Goal: Feedback & Contribution: Submit feedback/report problem

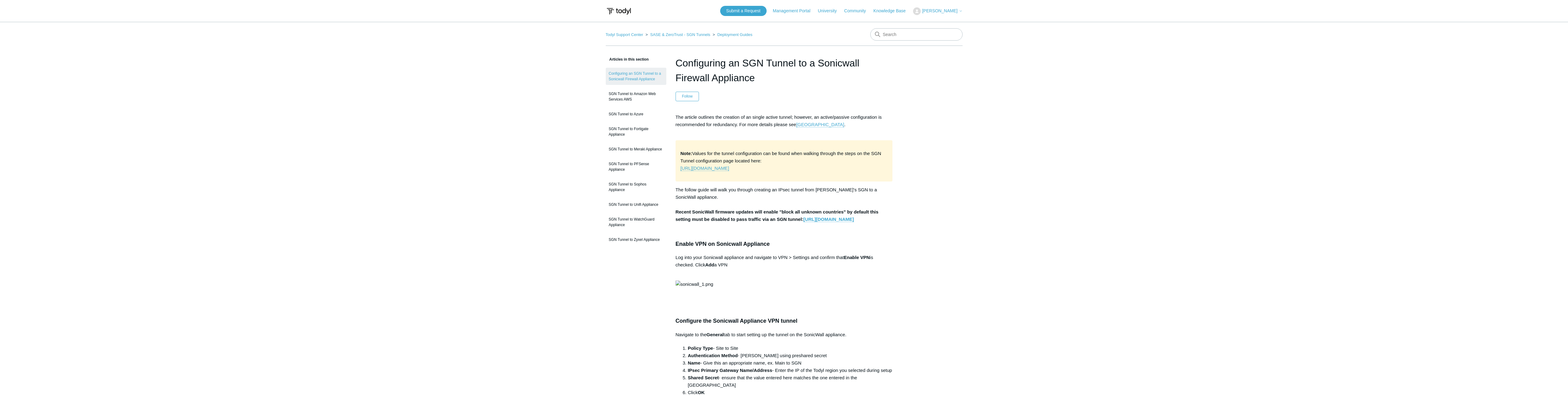
drag, startPoint x: 676, startPoint y: 211, endPoint x: 819, endPoint y: 234, distance: 144.8
click at [819, 223] on p "The follow guide will walk you through creating an IPsec tunnel from Todyl's SG…" at bounding box center [784, 204] width 217 height 37
drag, startPoint x: 819, startPoint y: 234, endPoint x: 817, endPoint y: 243, distance: 9.2
click at [817, 235] on p at bounding box center [784, 231] width 217 height 7
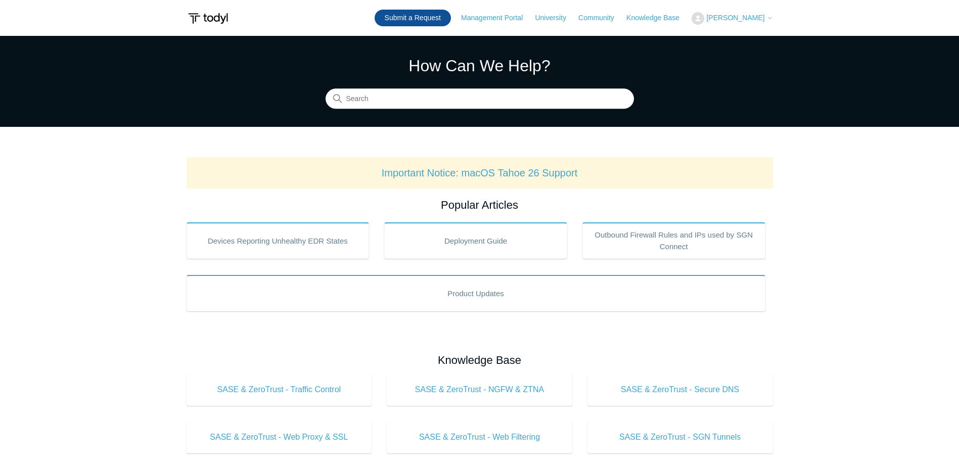
click at [417, 16] on link "Submit a Request" at bounding box center [412, 18] width 76 height 17
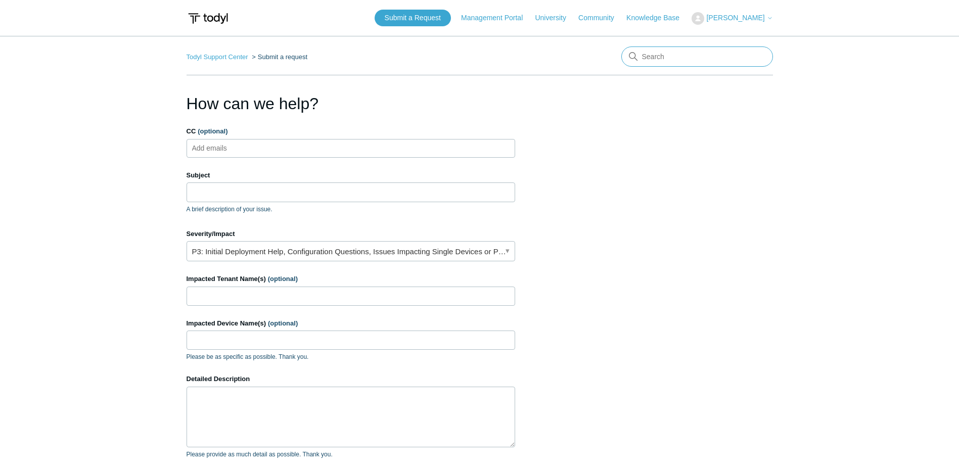
click at [649, 59] on input "Search" at bounding box center [697, 56] width 152 height 20
type input "All users"
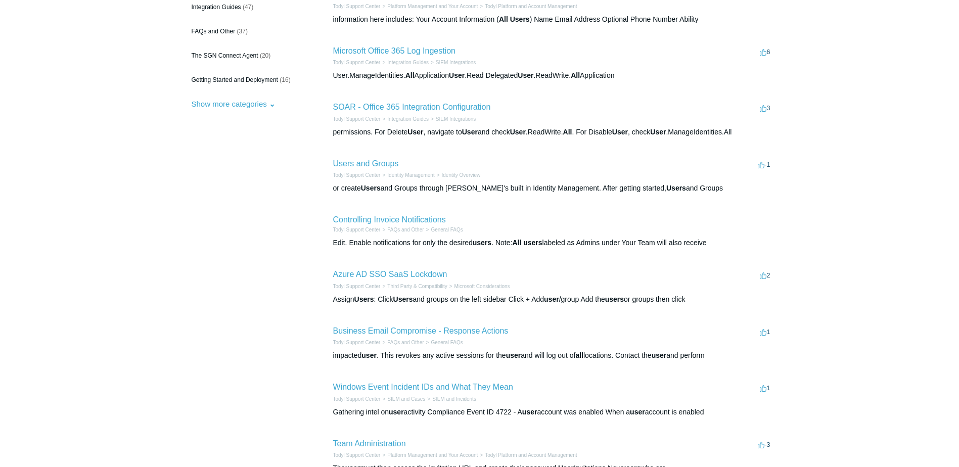
scroll to position [152, 0]
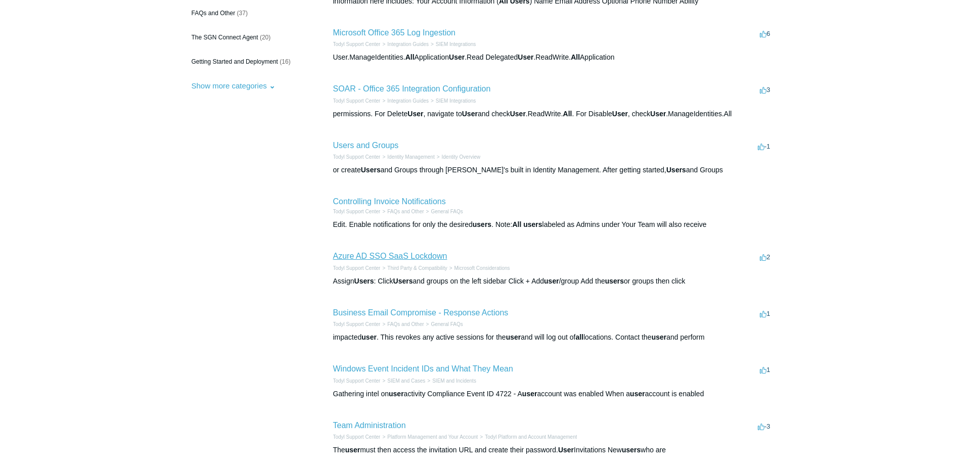
click at [417, 256] on link "Azure AD SSO SaaS Lockdown" at bounding box center [390, 256] width 114 height 9
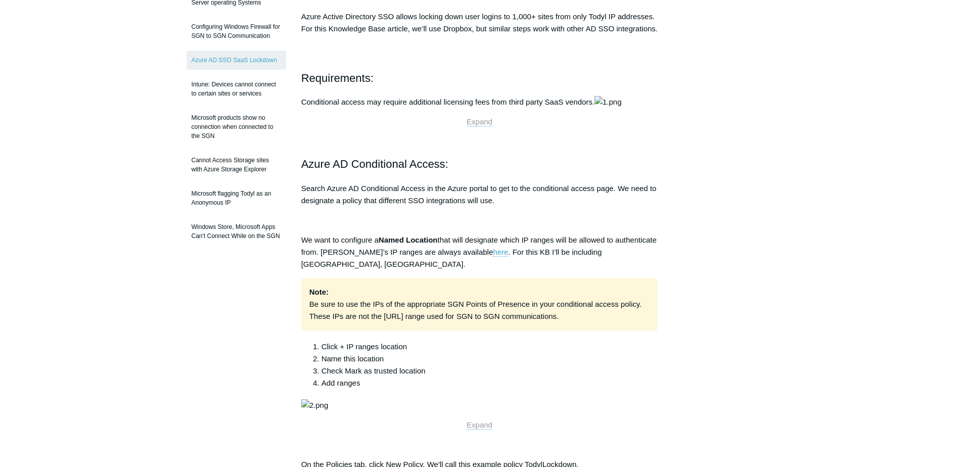
scroll to position [51, 0]
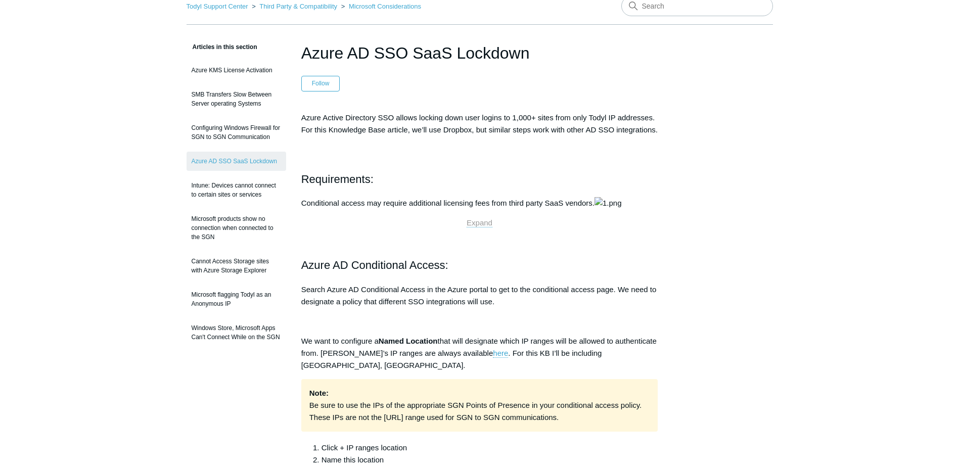
drag, startPoint x: 302, startPoint y: 131, endPoint x: 428, endPoint y: 148, distance: 127.4
click at [428, 136] on p "Azure Active Directory SSO allows locking down user logins to 1,000+ sites from…" at bounding box center [479, 124] width 357 height 24
drag, startPoint x: 428, startPoint y: 148, endPoint x: 426, endPoint y: 153, distance: 6.1
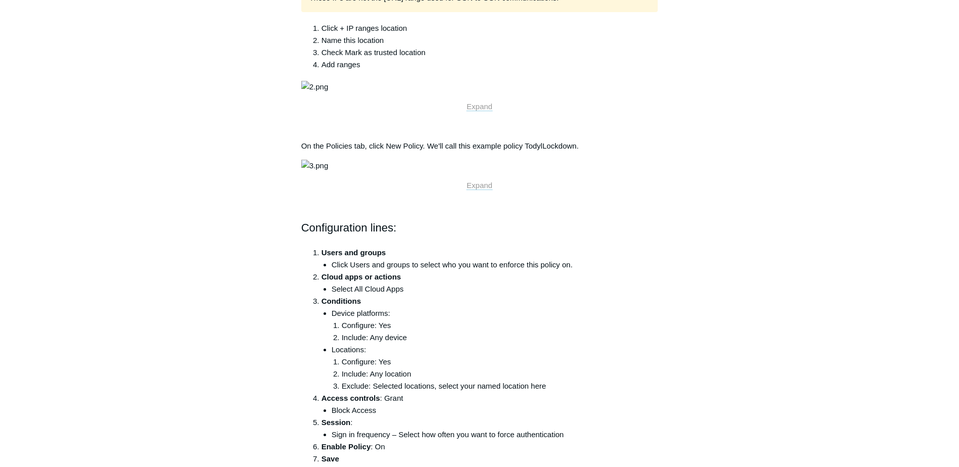
scroll to position [0, 0]
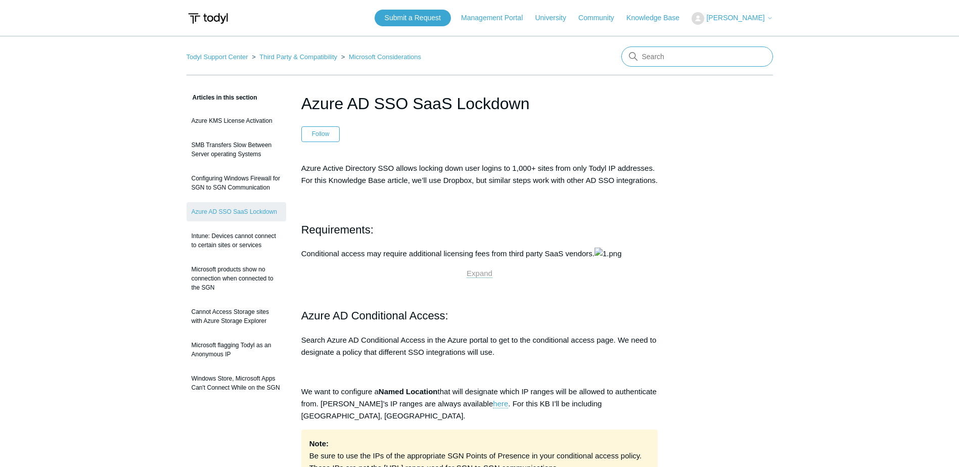
click at [678, 59] on input "Search" at bounding box center [697, 56] width 152 height 20
type input "SASE All users"
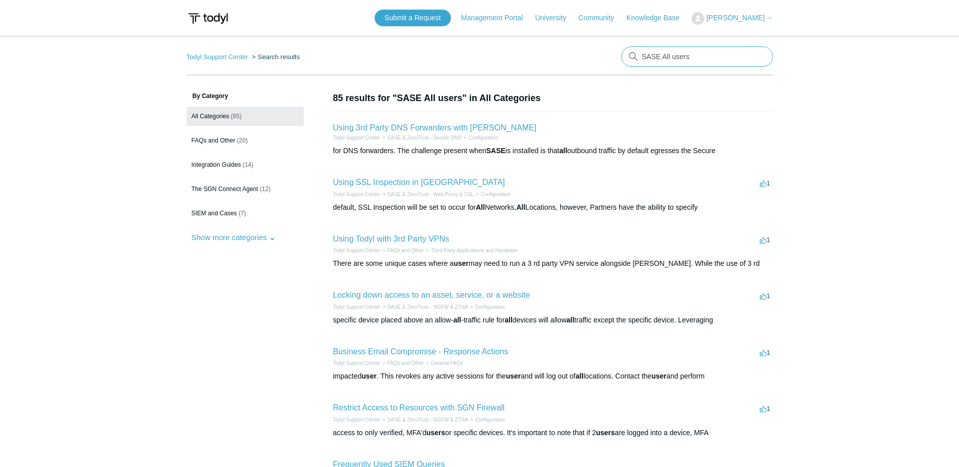
click at [681, 59] on input "SASE All users" at bounding box center [697, 56] width 152 height 20
drag, startPoint x: 696, startPoint y: 58, endPoint x: 569, endPoint y: 53, distance: 127.5
click at [569, 53] on nav "Todyl Support Center Search results There are no matching results in this help …" at bounding box center [479, 60] width 586 height 29
type input "Identity"
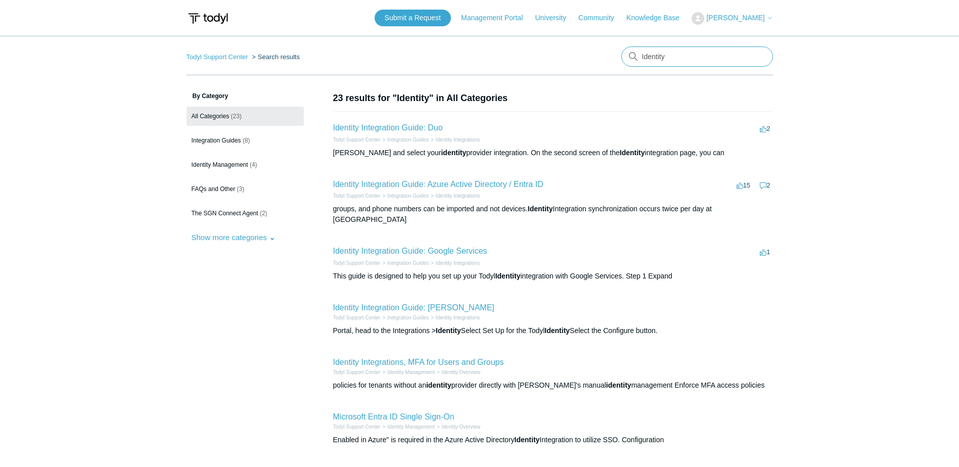
drag, startPoint x: 670, startPoint y: 62, endPoint x: 538, endPoint y: 61, distance: 131.9
click at [538, 61] on nav "Todyl Support Center Search results Identity" at bounding box center [479, 60] width 586 height 29
type input "NGFW"
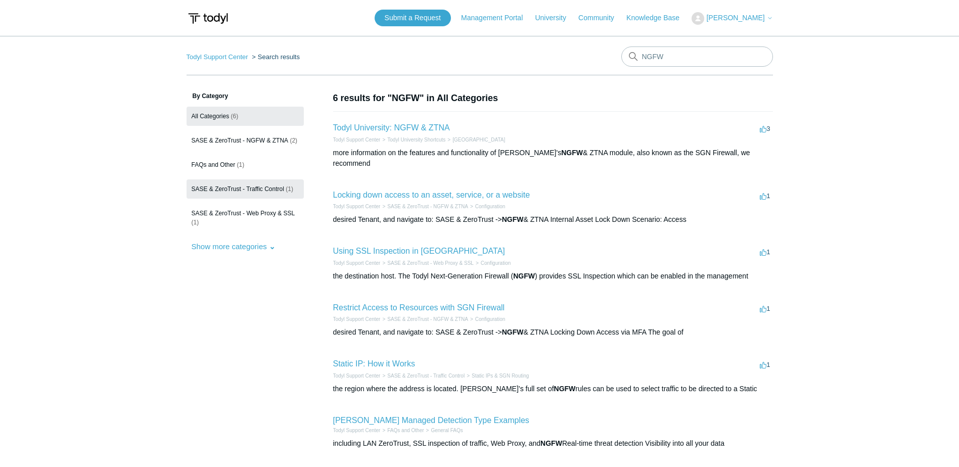
click at [278, 189] on span "SASE & ZeroTrust - Traffic Control" at bounding box center [238, 188] width 92 height 7
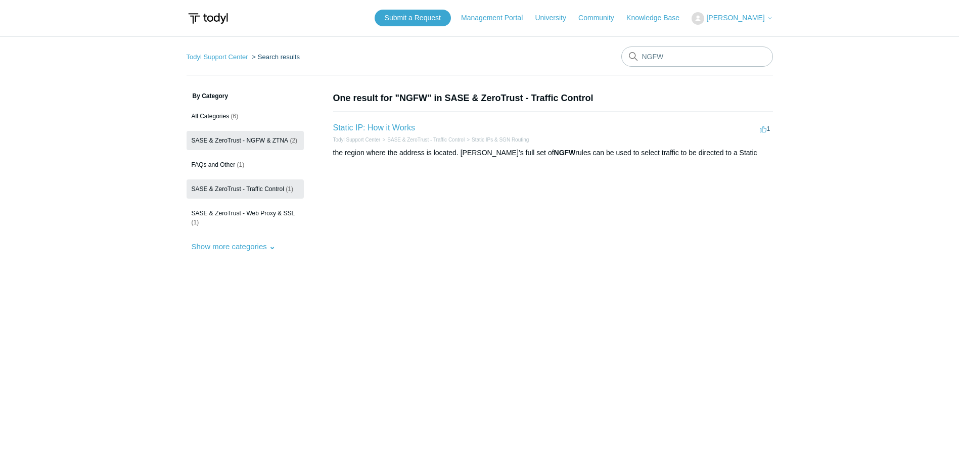
click at [261, 134] on link "SASE & ZeroTrust - NGFW & ZTNA (2)" at bounding box center [244, 140] width 117 height 19
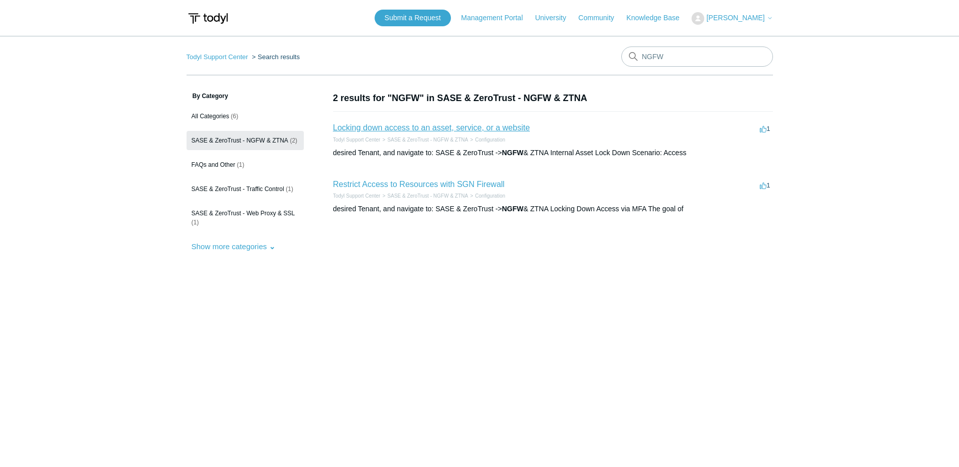
click at [423, 128] on link "Locking down access to an asset, service, or a website" at bounding box center [431, 127] width 197 height 9
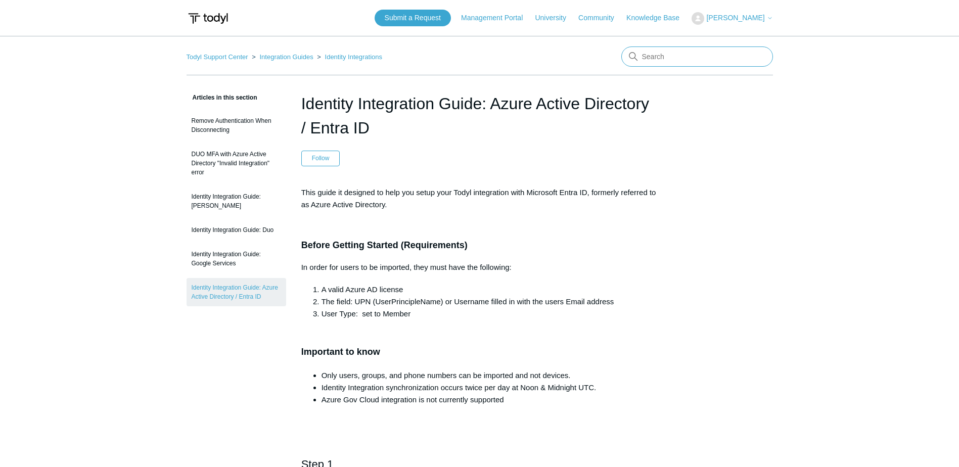
click at [647, 51] on input "Search" at bounding box center [697, 56] width 152 height 20
paste input "Entra Active Directory"
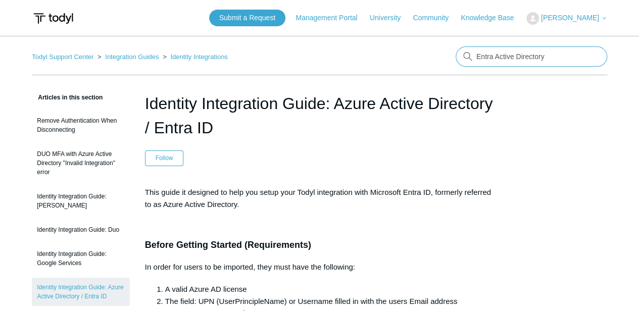
drag, startPoint x: 546, startPoint y: 60, endPoint x: 430, endPoint y: 44, distance: 116.7
type input "import"
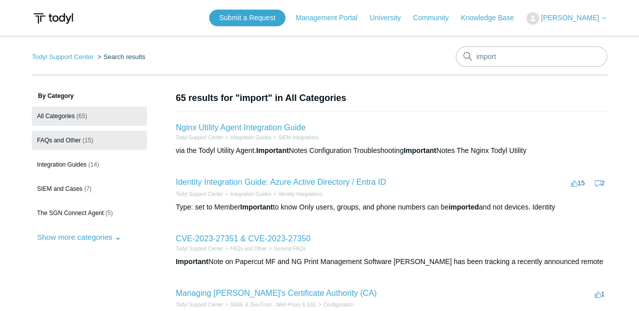
click at [84, 143] on span "(15)" at bounding box center [87, 140] width 11 height 7
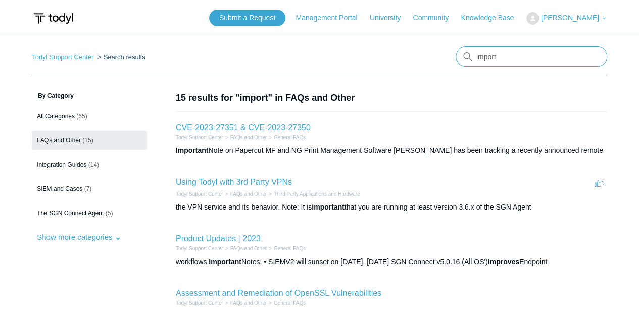
click at [477, 55] on input "import" at bounding box center [532, 56] width 152 height 20
paste input "Entra Active Directory"
type input "Entra Active Directory import"
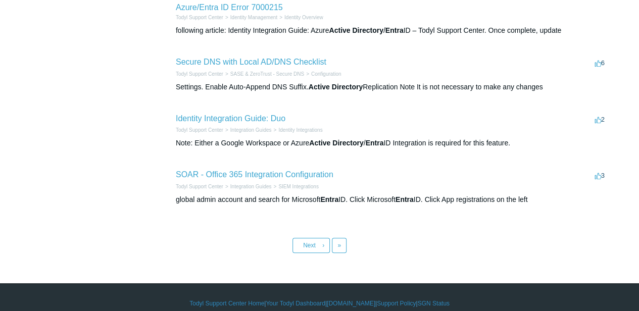
scroll to position [462, 0]
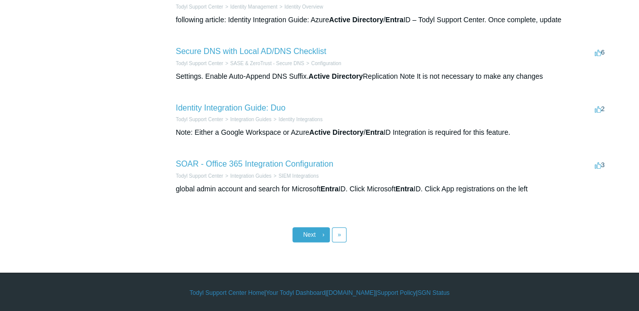
click at [322, 233] on span "›" at bounding box center [323, 234] width 2 height 7
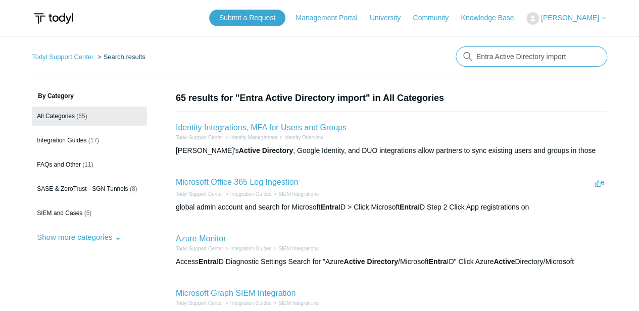
click at [566, 55] on input "Entra Active Directory import" at bounding box center [532, 56] width 152 height 20
drag, startPoint x: 570, startPoint y: 55, endPoint x: 474, endPoint y: 51, distance: 96.6
click at [474, 51] on input "Entra Active Directory import" at bounding box center [532, 56] width 152 height 20
type input "t"
type input "proxy mode"
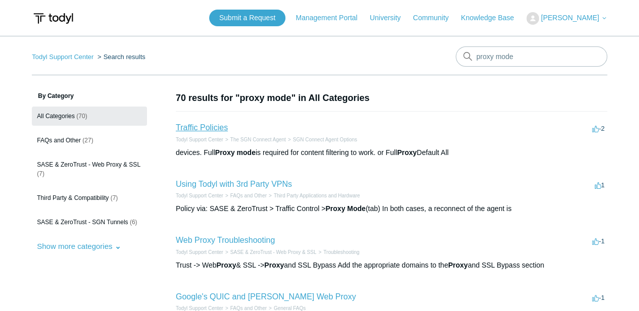
click at [202, 127] on link "Traffic Policies" at bounding box center [202, 127] width 52 height 9
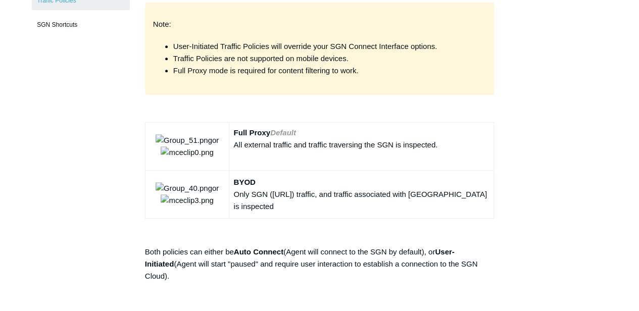
scroll to position [236, 0]
click at [263, 133] on strong "Full Proxy Default" at bounding box center [264, 132] width 62 height 9
drag, startPoint x: 270, startPoint y: 130, endPoint x: 299, endPoint y: 135, distance: 29.2
click at [299, 135] on div "Full Proxy Default" at bounding box center [361, 133] width 256 height 12
drag, startPoint x: 299, startPoint y: 135, endPoint x: 304, endPoint y: 147, distance: 12.2
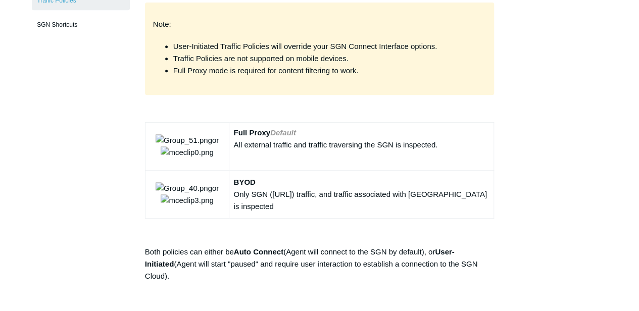
click at [304, 147] on div "All external traffic and traffic traversing the SGN is inspected." at bounding box center [361, 145] width 256 height 12
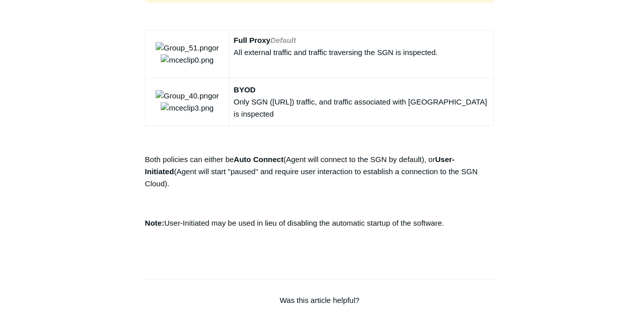
scroll to position [370, 0]
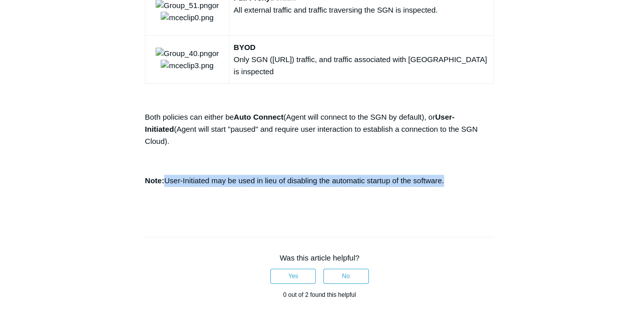
drag, startPoint x: 456, startPoint y: 161, endPoint x: 165, endPoint y: 148, distance: 290.9
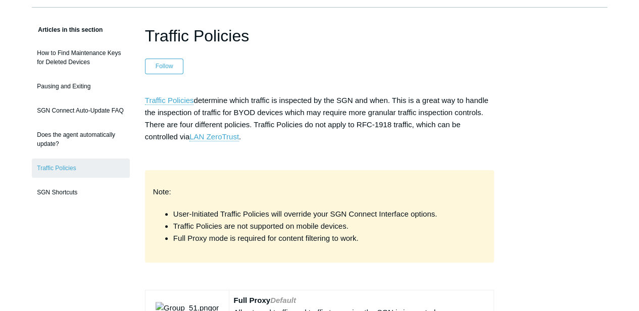
scroll to position [67, 0]
click at [341, 121] on p "Traffic Policies determine which traffic is inspected by the SGN and when. This…" at bounding box center [319, 119] width 349 height 49
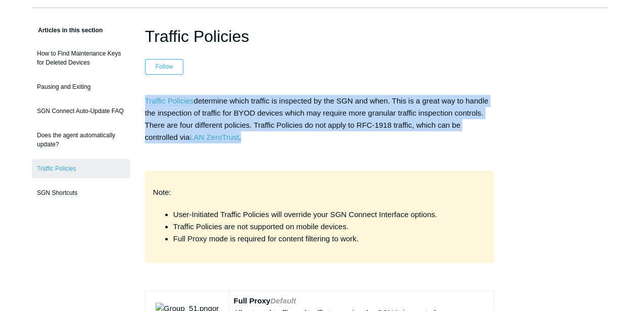
drag, startPoint x: 266, startPoint y: 133, endPoint x: 140, endPoint y: 83, distance: 135.1
click at [313, 140] on p "Traffic Policies determine which traffic is inspected by the SGN and when. This…" at bounding box center [319, 119] width 349 height 49
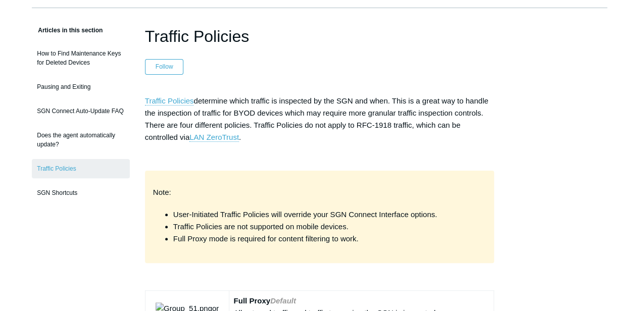
click at [286, 225] on li "Traffic Policies are not supported on mobile devices." at bounding box center [329, 227] width 313 height 12
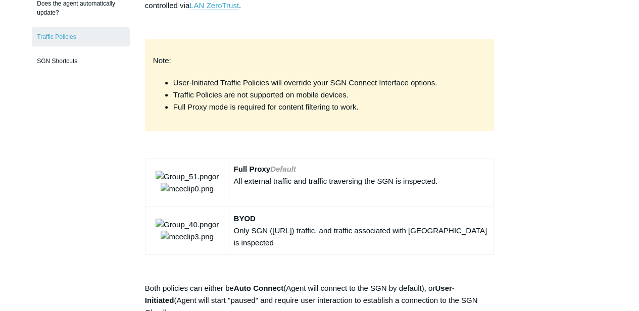
scroll to position [202, 0]
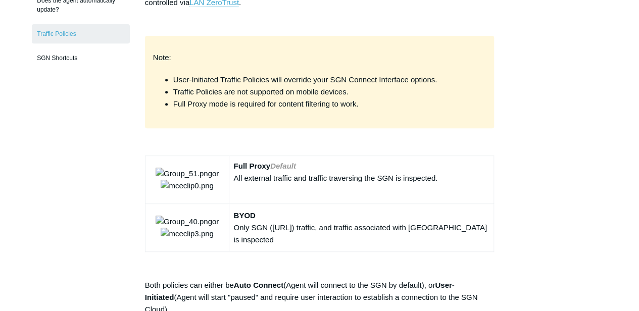
click at [305, 233] on div "Only SGN ([URL]) traffic, and traffic associated with [GEOGRAPHIC_DATA] is insp…" at bounding box center [361, 234] width 256 height 24
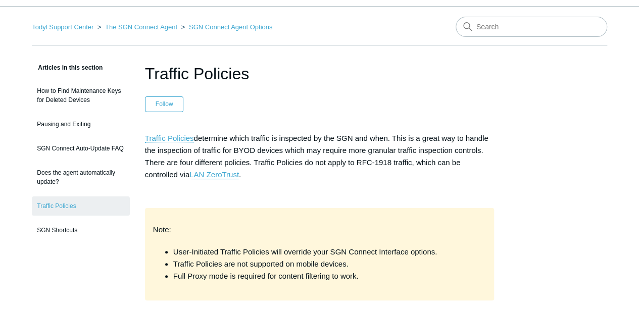
scroll to position [0, 0]
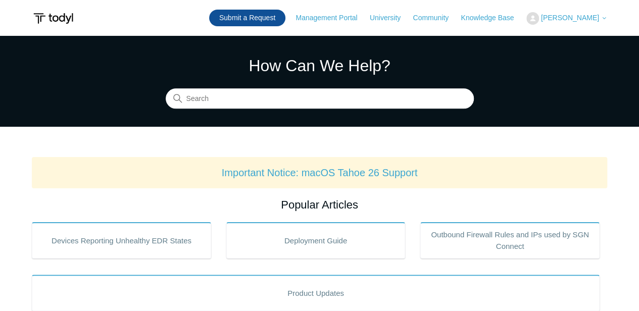
click at [244, 18] on link "Submit a Request" at bounding box center [247, 18] width 76 height 17
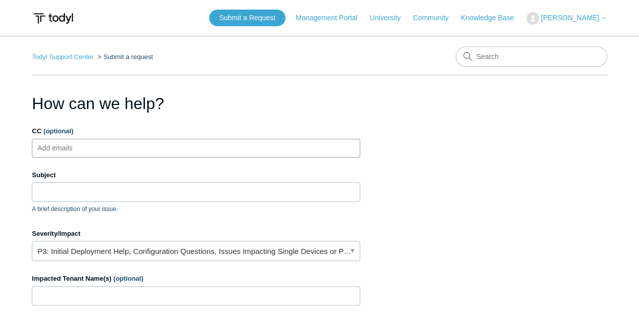
click at [138, 152] on ul "Add emails" at bounding box center [196, 148] width 329 height 19
type input "[EMAIL_ADDRESS]"
click at [102, 148] on span "close" at bounding box center [101, 149] width 4 height 12
click at [123, 148] on ul "Add emails" at bounding box center [196, 148] width 329 height 19
type input "[EMAIL_ADDRESS][DOMAIN_NAME]"
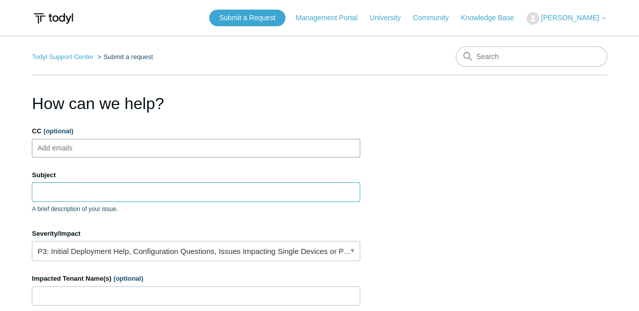
click at [67, 197] on input "Subject" at bounding box center [196, 191] width 329 height 19
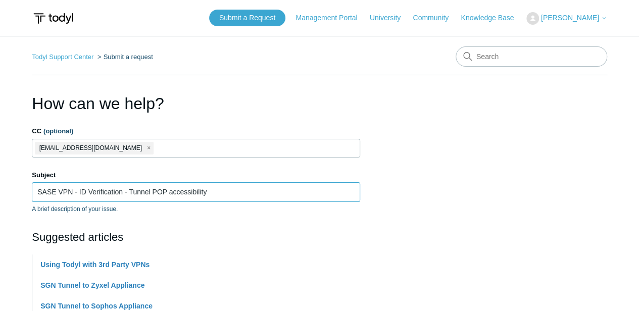
click at [99, 192] on input "SASE VPN - ID Verification - Tunnel POP accessibility" at bounding box center [196, 191] width 329 height 19
click at [142, 192] on input "SASE VPN - ID Verification - Tunnel POP accessibility" at bounding box center [196, 191] width 329 height 19
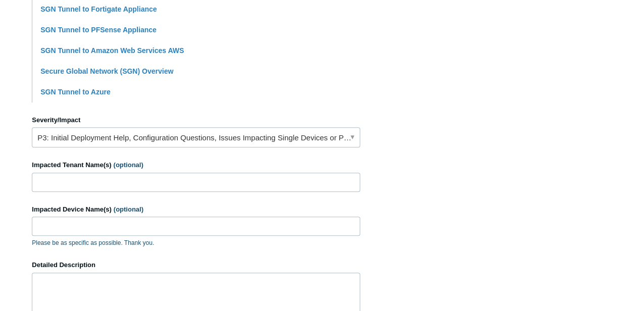
scroll to position [370, 0]
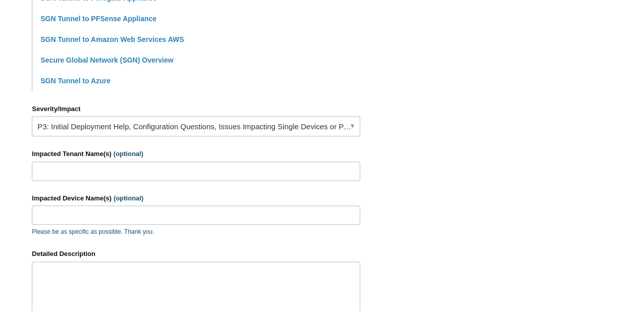
type input "SASE VPN - ID Verification - Tunnel POP accessibility"
click at [156, 169] on input "Impacted Tenant Name(s) (optional)" at bounding box center [196, 171] width 329 height 19
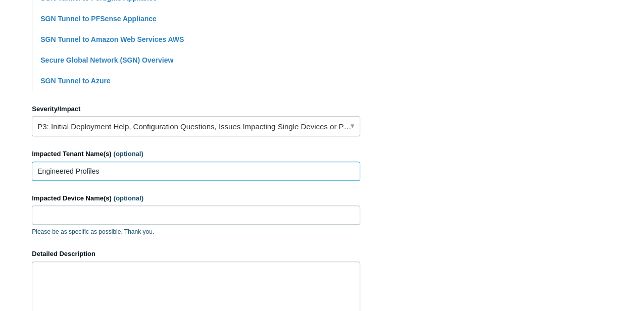
type input "Engineered Profiles"
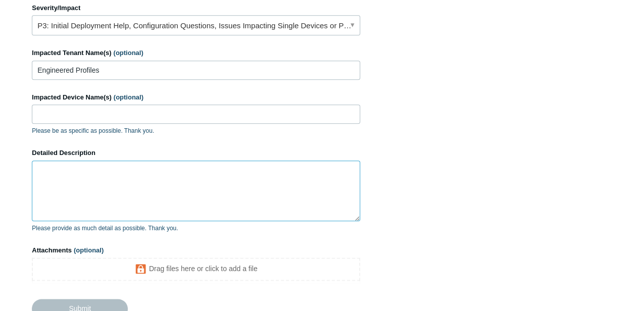
click at [164, 179] on textarea "Detailed Description" at bounding box center [196, 191] width 329 height 61
paste textarea "we attempted to use the "All Users" option and it doesn't function. Only when w…"
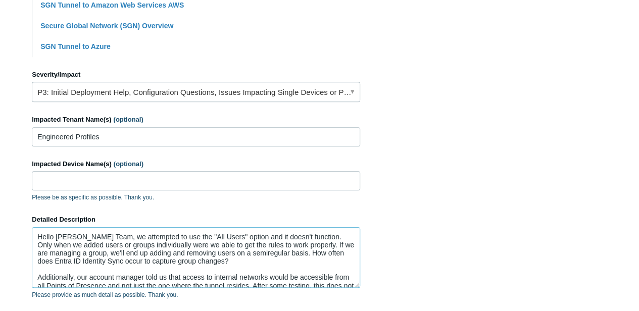
scroll to position [404, 0]
click at [101, 237] on textarea "Hello Todyl Team, we attempted to use the "All Users" option and it doesn't fun…" at bounding box center [196, 258] width 329 height 61
click at [230, 236] on textarea "Hello Todyl Team, We attempted to use the "All Users" option and it doesn't fun…" at bounding box center [196, 258] width 329 height 61
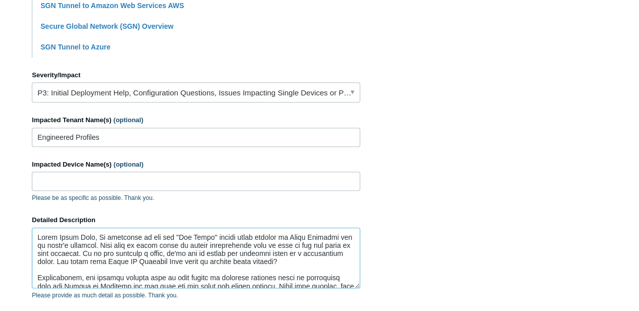
click at [155, 246] on textarea "Detailed Description" at bounding box center [196, 258] width 329 height 61
click at [157, 246] on textarea "Detailed Description" at bounding box center [196, 258] width 329 height 61
click at [99, 260] on textarea "Detailed Description" at bounding box center [196, 258] width 329 height 61
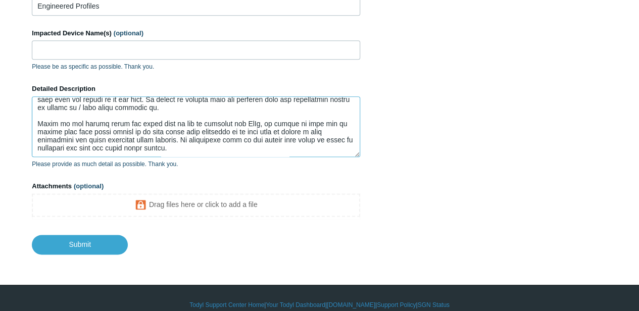
scroll to position [547, 0]
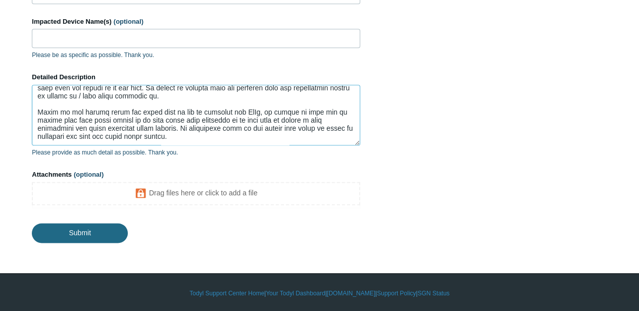
type textarea "Hello Todyl Team, We attempted to use the "All Users" option after setting up E…"
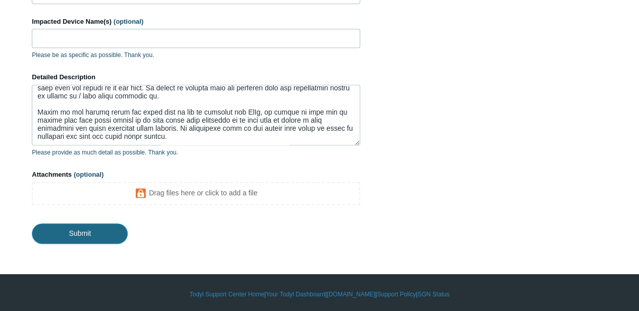
click at [93, 232] on input "Submit" at bounding box center [80, 233] width 96 height 20
